Goal: Transaction & Acquisition: Purchase product/service

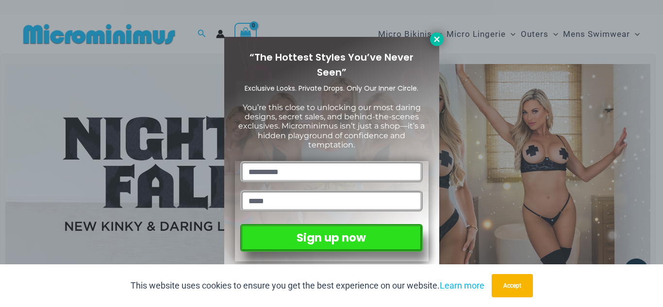
click at [436, 37] on icon at bounding box center [436, 38] width 5 height 5
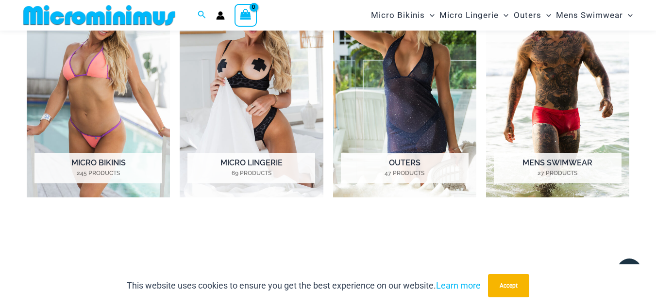
scroll to position [475, 0]
click at [76, 161] on h2 "Micro Bikinis 245 Products" at bounding box center [98, 168] width 128 height 30
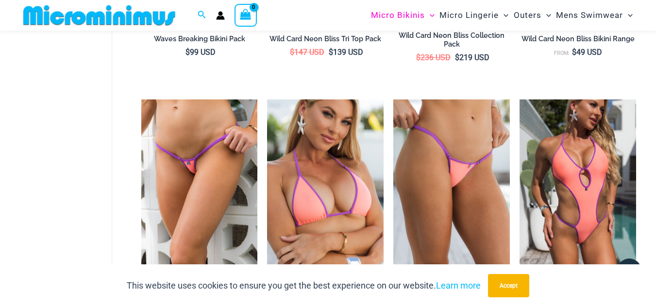
scroll to position [499, 0]
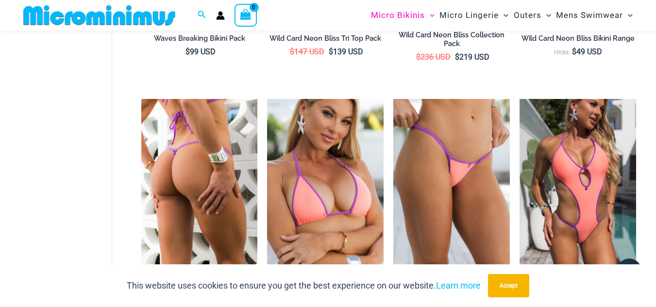
click at [199, 167] on img at bounding box center [199, 186] width 117 height 175
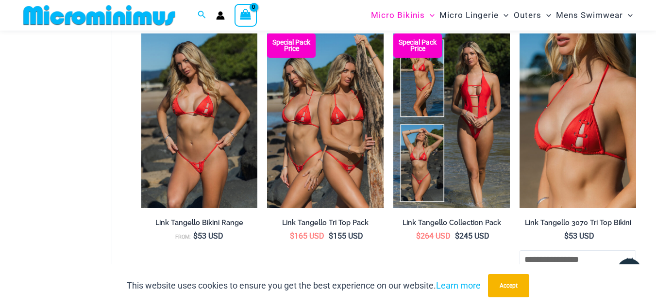
scroll to position [839, 0]
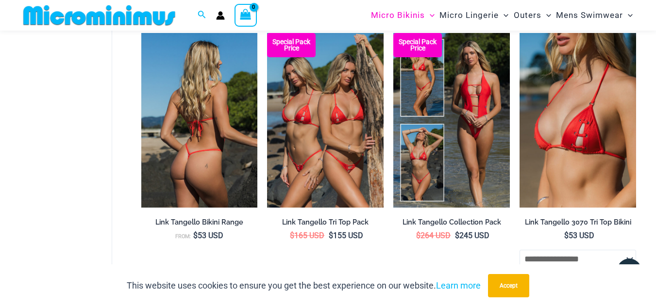
click at [186, 139] on img at bounding box center [199, 120] width 117 height 175
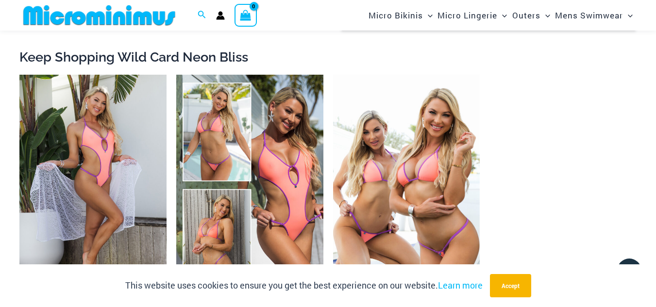
scroll to position [1048, 0]
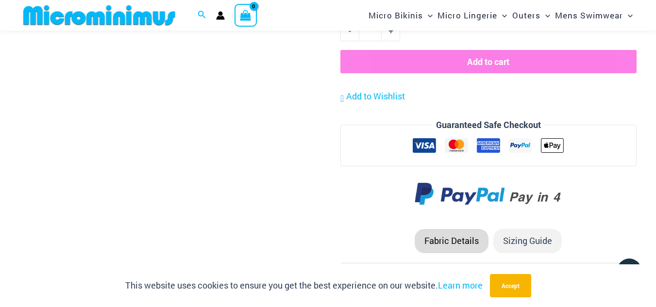
scroll to position [1173, 0]
